Goal: Check status: Check status

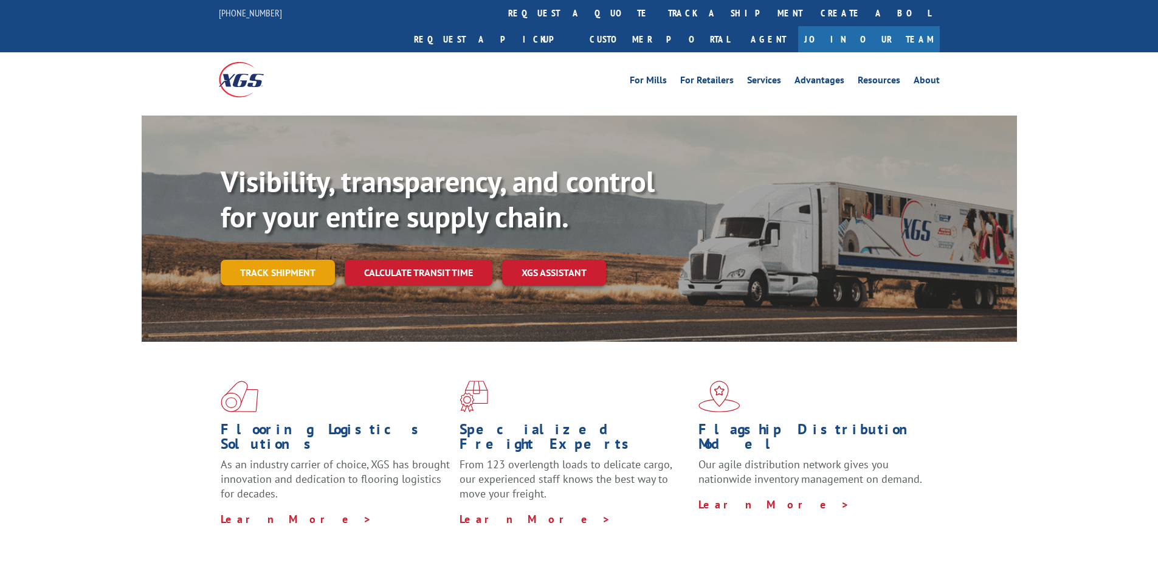
click at [276, 259] on link "Track shipment" at bounding box center [278, 272] width 114 height 26
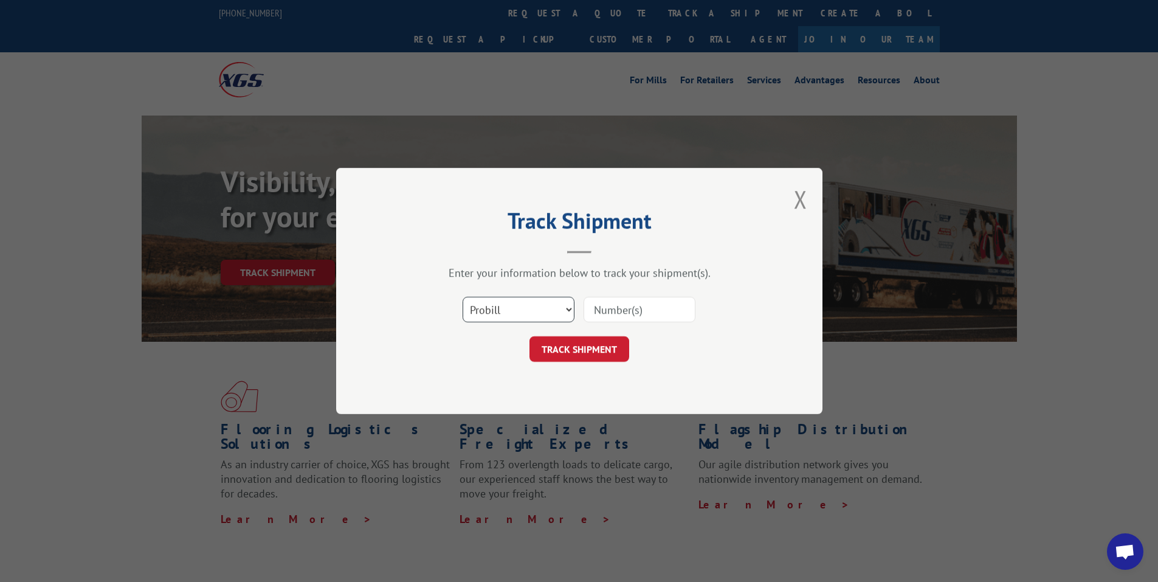
click at [513, 307] on select "Select category... Probill BOL PO" at bounding box center [518, 310] width 112 height 26
select select "po"
click at [462, 297] on select "Select category... Probill BOL PO" at bounding box center [518, 310] width 112 height 26
click at [628, 311] on input at bounding box center [639, 310] width 112 height 26
paste input "75507593"
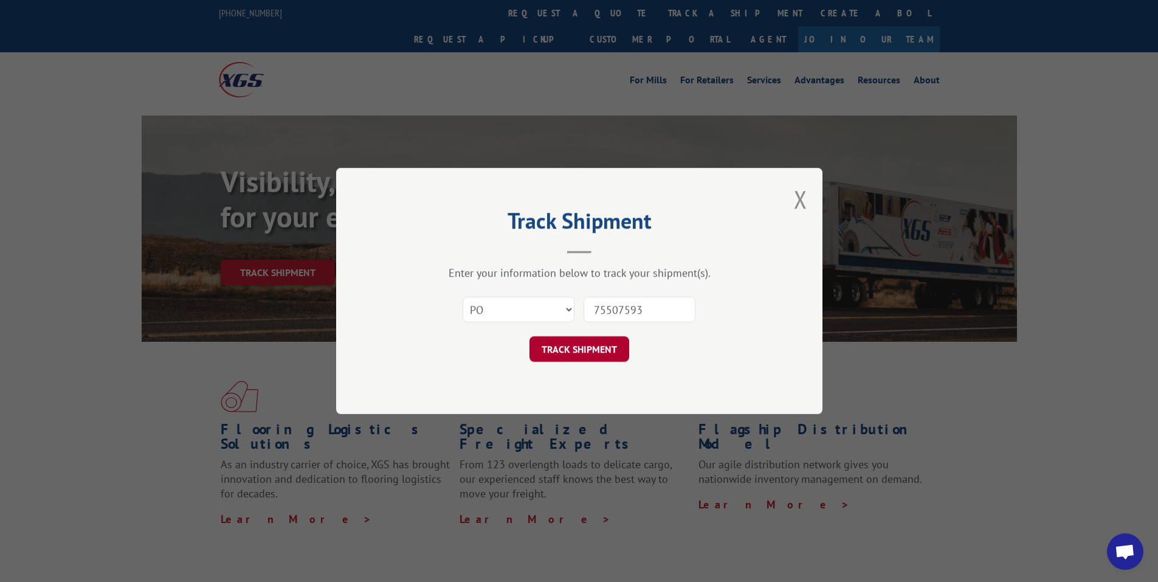
type input "75507593"
click at [589, 343] on button "TRACK SHIPMENT" at bounding box center [579, 349] width 100 height 26
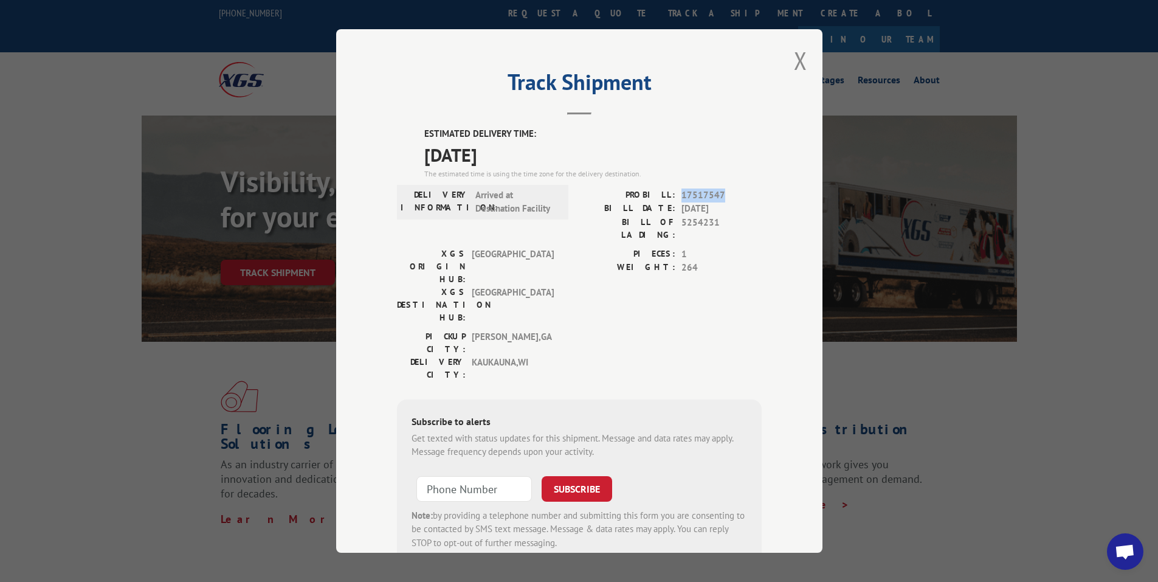
drag, startPoint x: 676, startPoint y: 190, endPoint x: 723, endPoint y: 193, distance: 47.5
click at [723, 193] on div "PROBILL: 17517547" at bounding box center [670, 195] width 182 height 14
copy span "17517547"
click at [1121, 547] on span "Open chat" at bounding box center [1124, 552] width 20 height 17
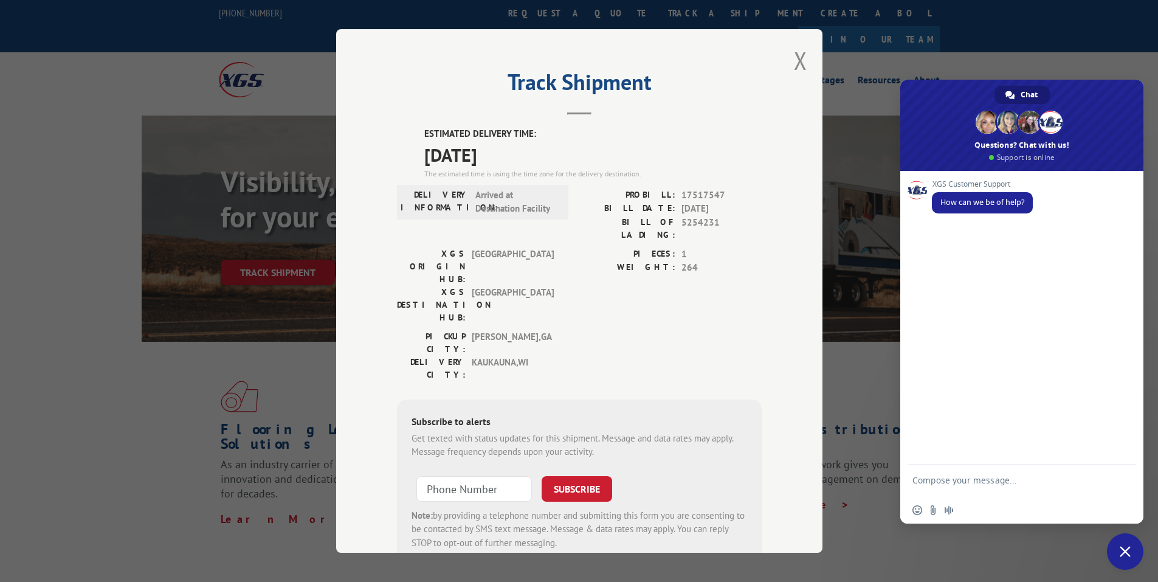
click at [927, 478] on textarea "Compose your message..." at bounding box center [1008, 486] width 192 height 22
drag, startPoint x: 678, startPoint y: 219, endPoint x: 723, endPoint y: 224, distance: 45.8
click at [723, 224] on span "5254231" at bounding box center [721, 228] width 80 height 26
copy span "5254231"
click at [1048, 473] on form "Hello looking for update on bol:" at bounding box center [1008, 482] width 192 height 33
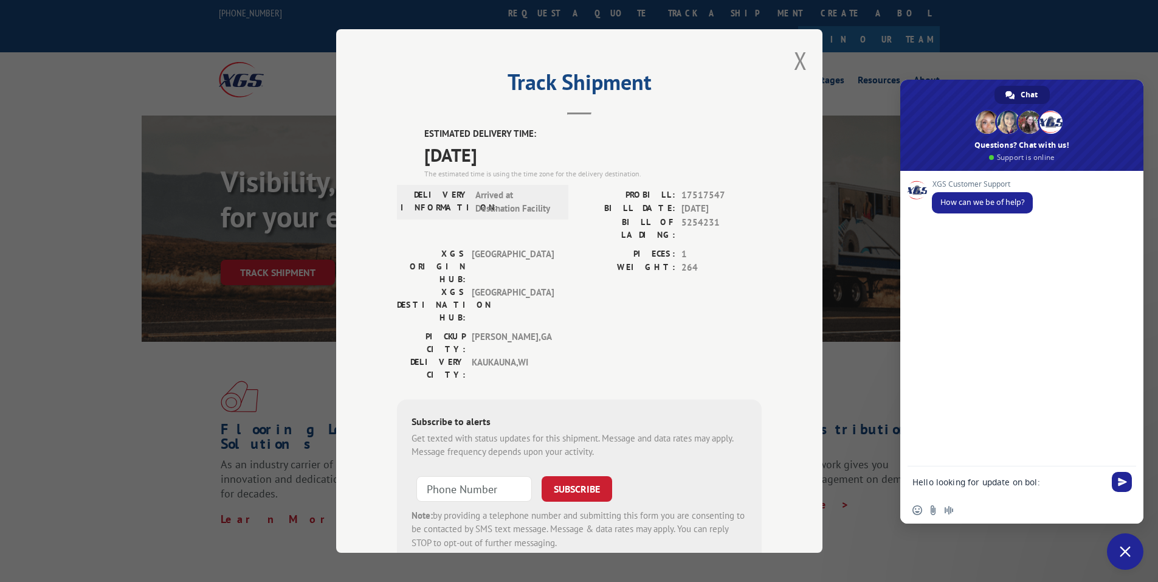
click at [1045, 482] on textarea "Hello looking for update on bol:" at bounding box center [1008, 481] width 192 height 11
paste textarea "5254231"
type textarea "Hello looking for update on bol:5254231"
click at [1122, 479] on span "Send" at bounding box center [1121, 481] width 9 height 9
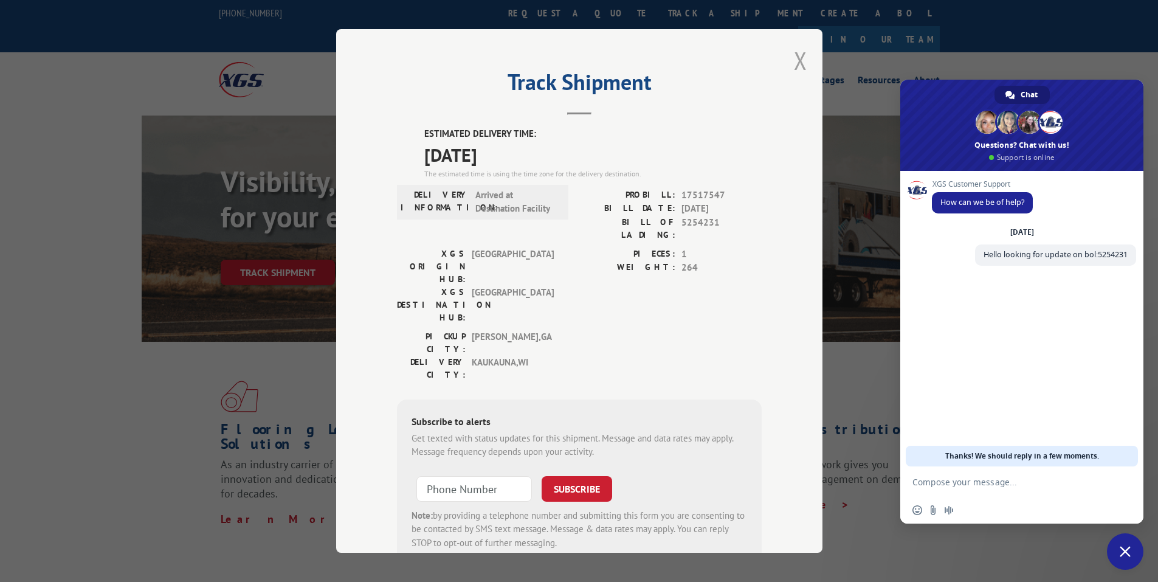
click at [794, 60] on button "Close modal" at bounding box center [800, 60] width 13 height 32
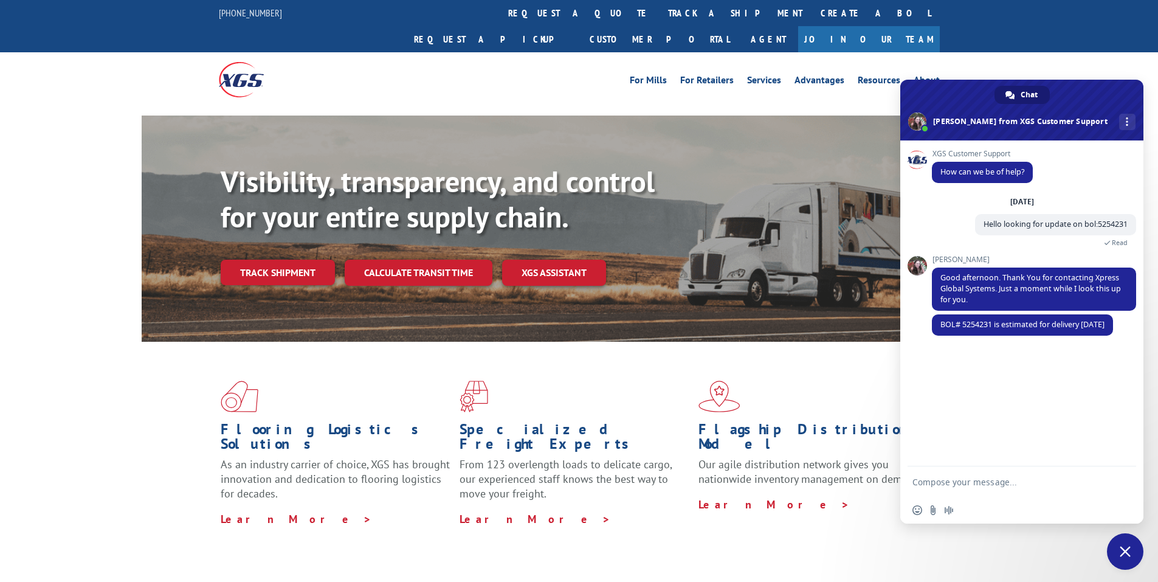
click at [944, 473] on form at bounding box center [1008, 482] width 192 height 33
click at [947, 478] on textarea "Compose your message..." at bounding box center [1008, 481] width 192 height 11
type textarea "Ok, great because it's scheduled for install on 9/17! Thank you!"
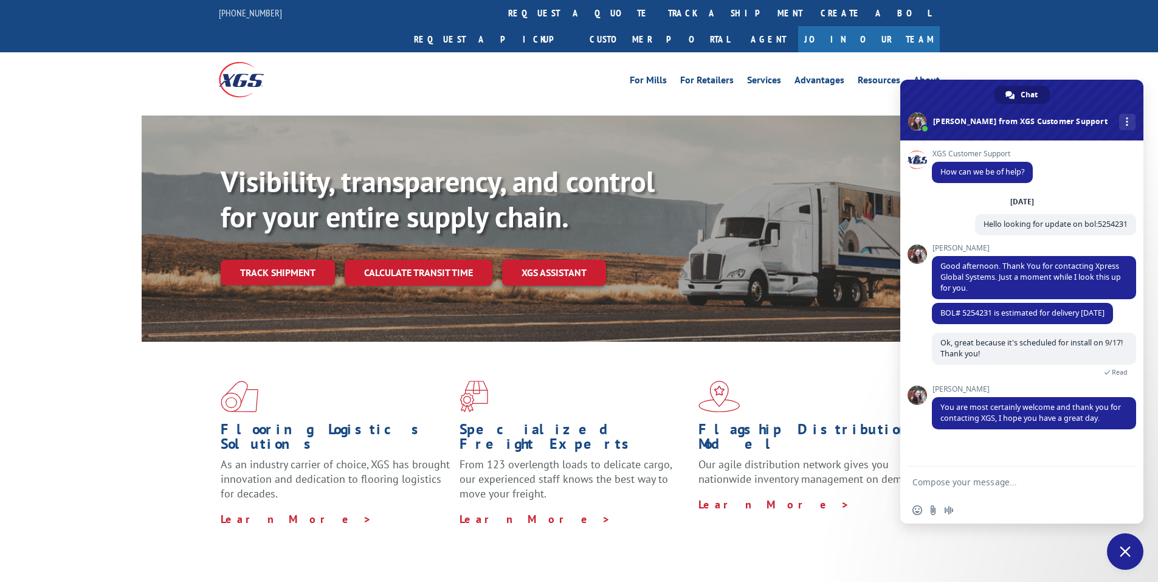
click at [1124, 547] on span "Close chat" at bounding box center [1124, 551] width 11 height 11
